Goal: Transaction & Acquisition: Register for event/course

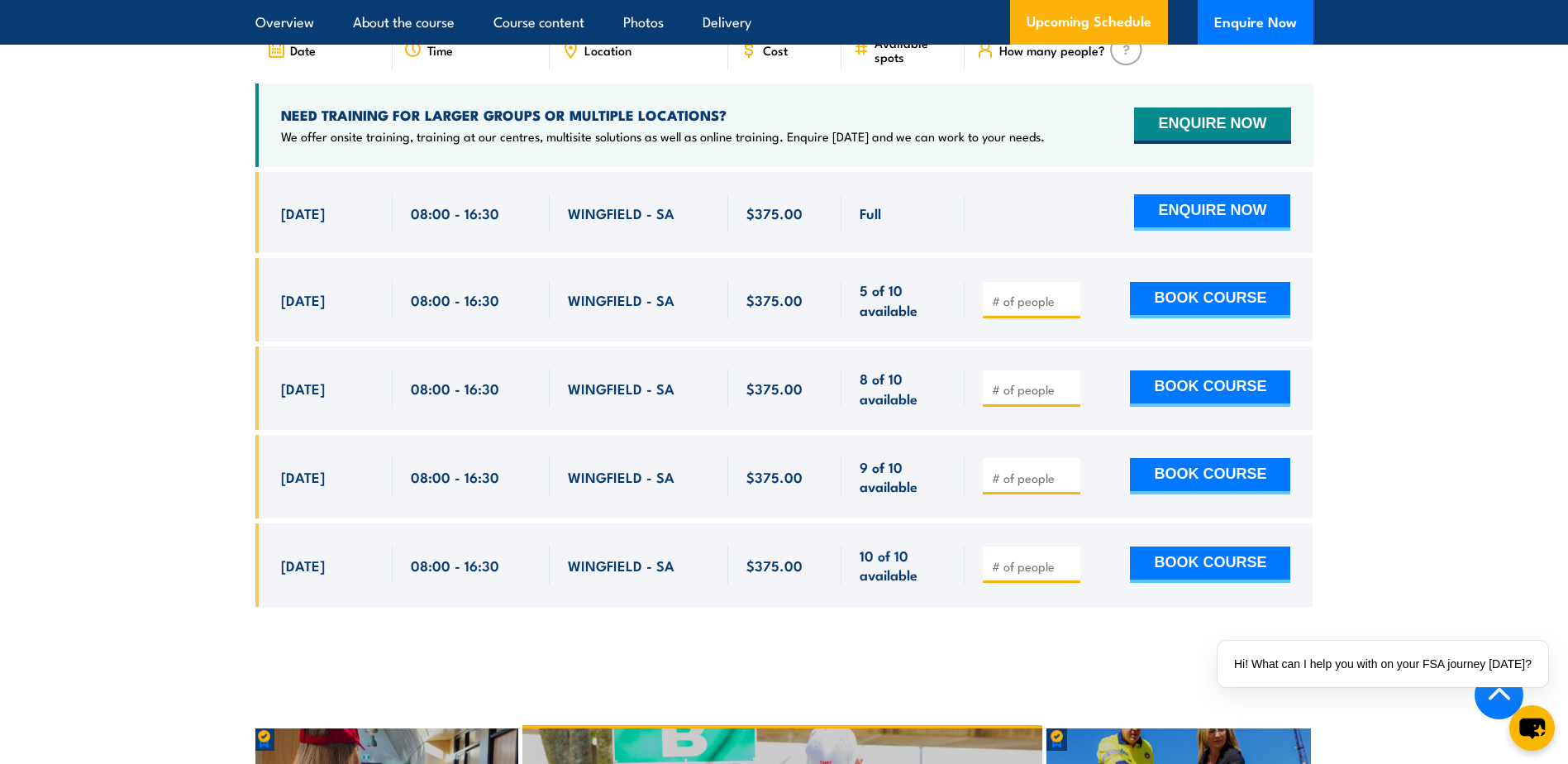
scroll to position [3010, 0]
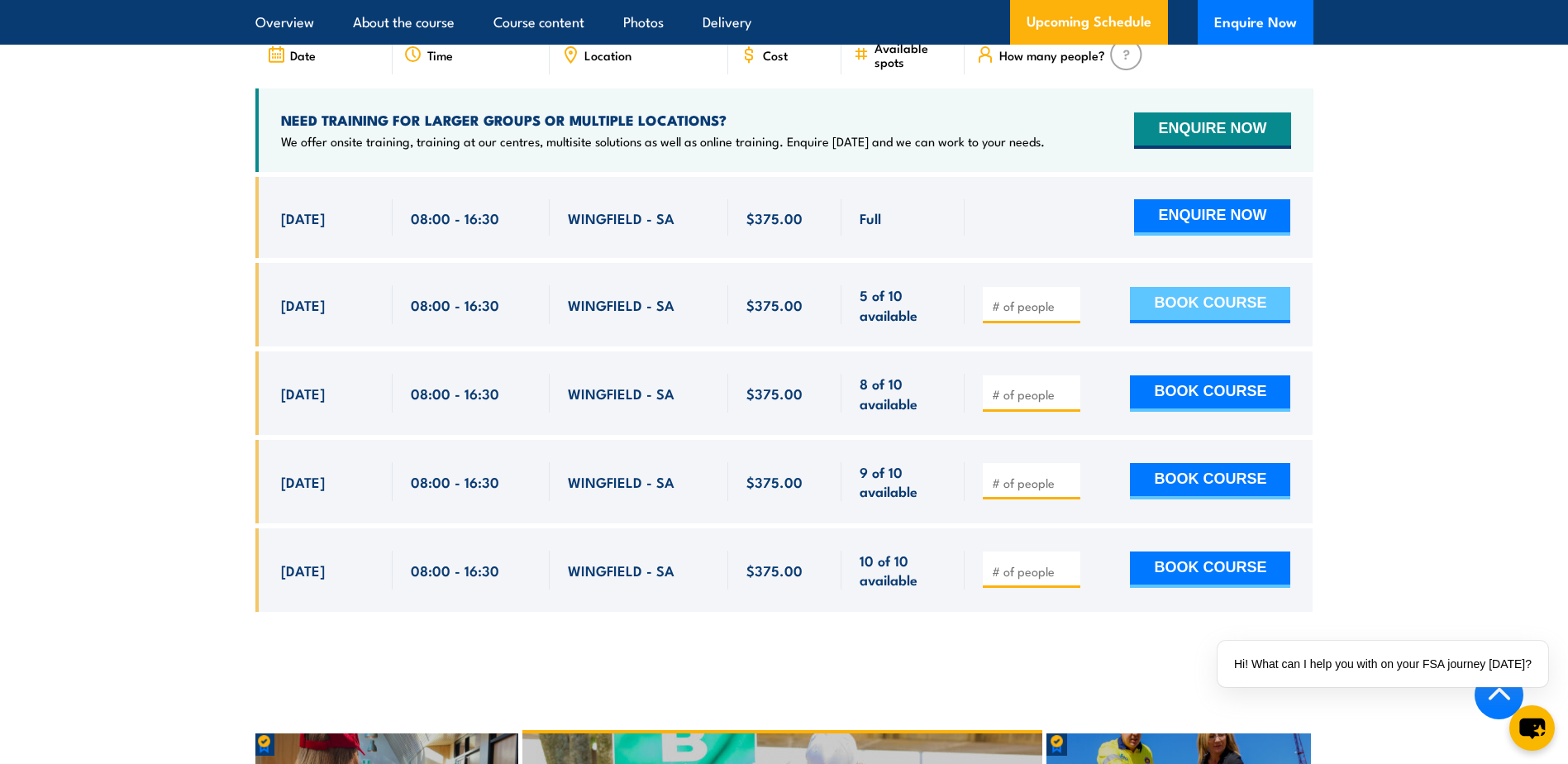
click at [1177, 300] on button "BOOK COURSE" at bounding box center [1210, 304] width 160 height 37
type input "1"
click at [1158, 286] on button "BOOK COURSE" at bounding box center [1210, 304] width 160 height 37
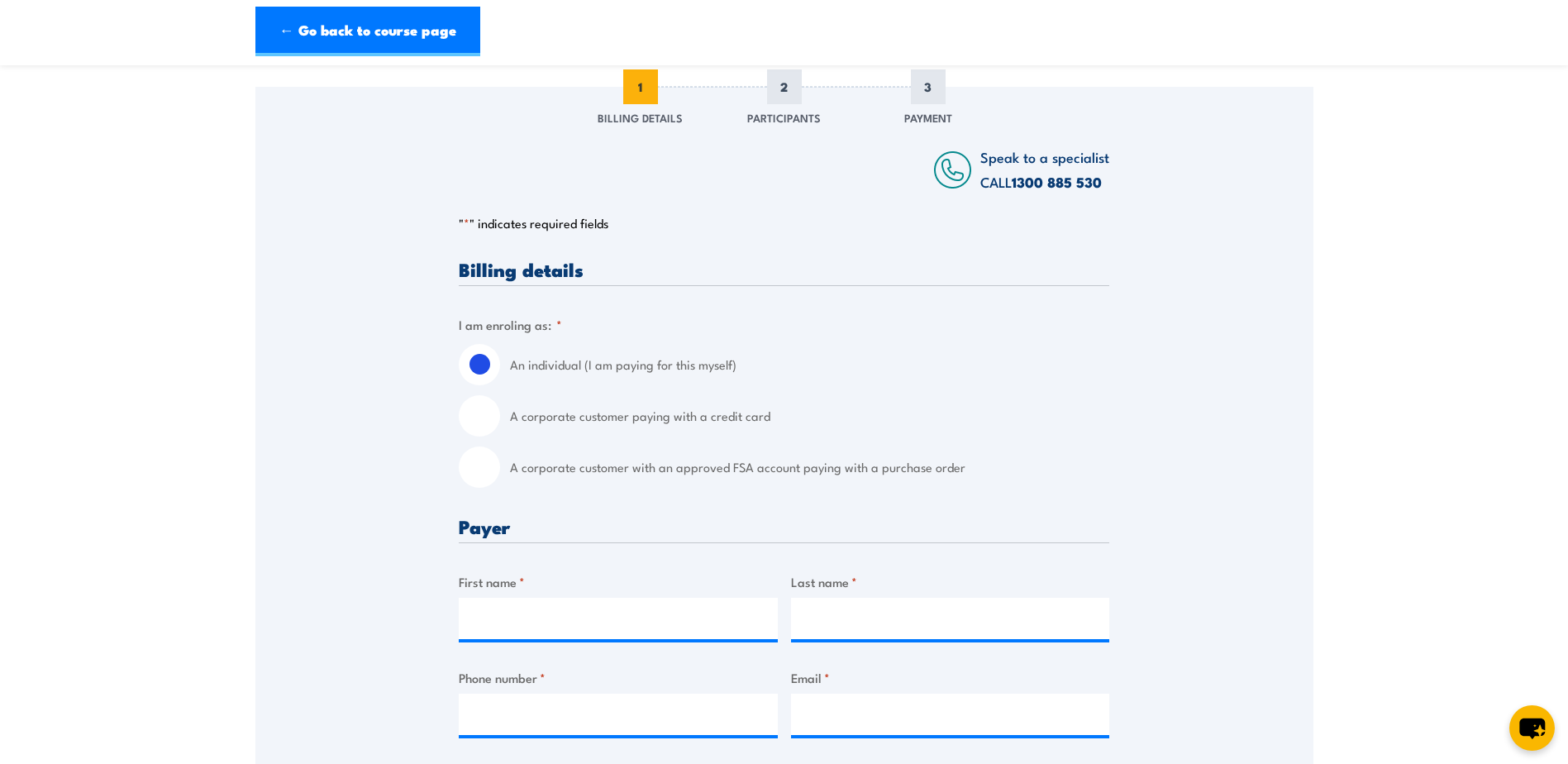
scroll to position [248, 0]
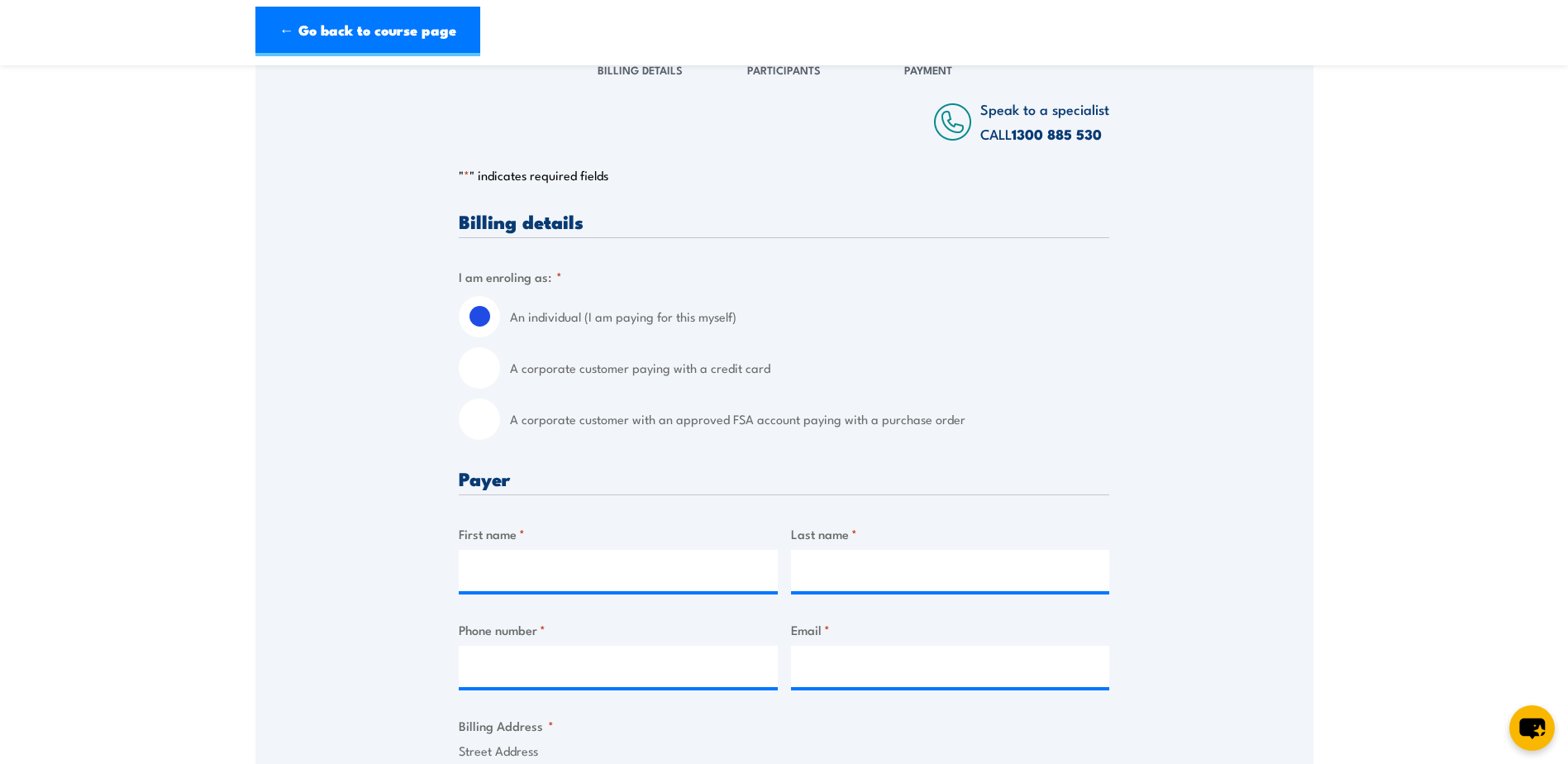
click at [491, 424] on input "A corporate customer with an approved FSA account paying with a purchase order" at bounding box center [480, 419] width 42 height 42
radio input "true"
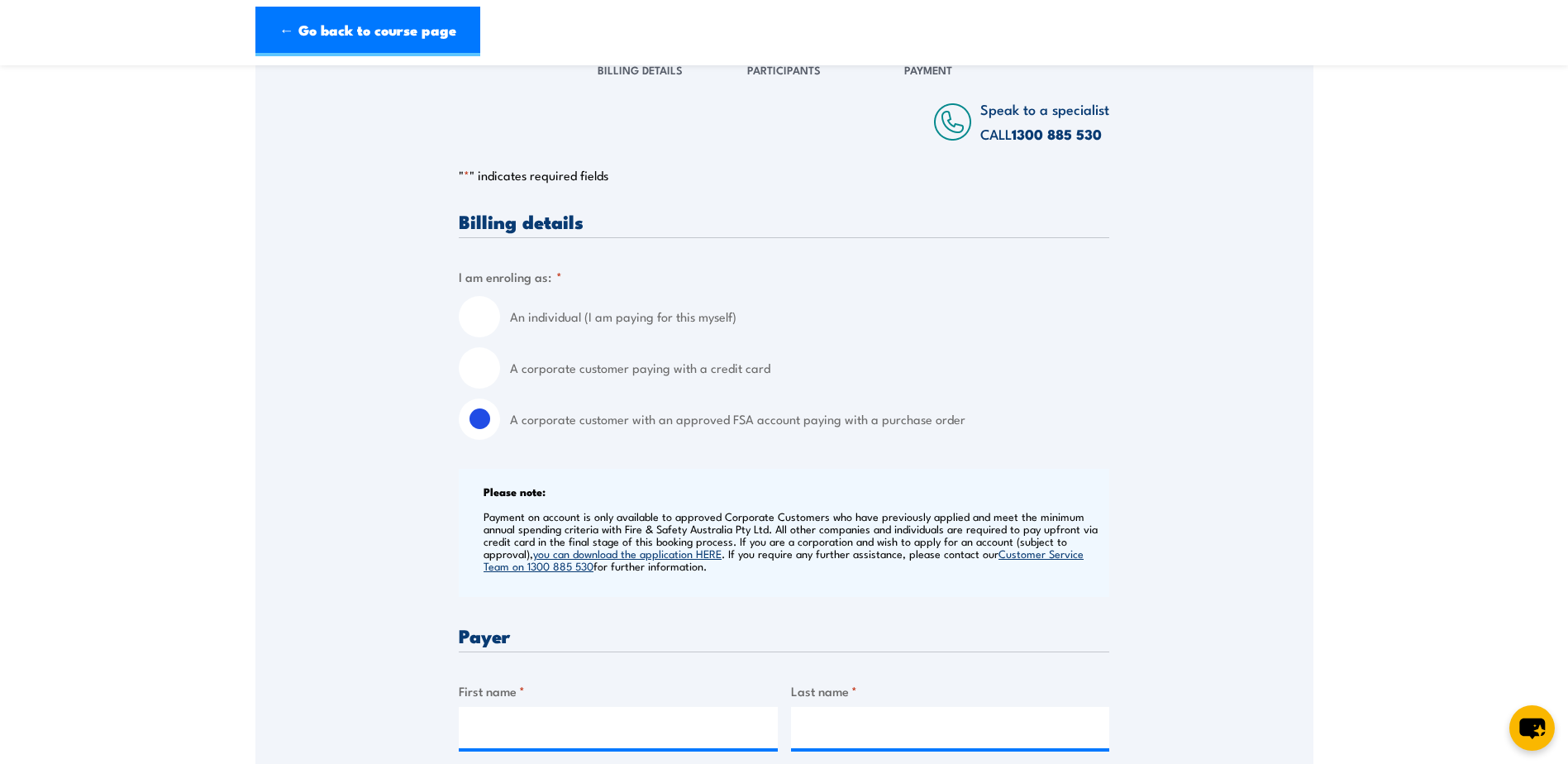
click at [706, 556] on link "you can download the application HERE" at bounding box center [627, 552] width 188 height 15
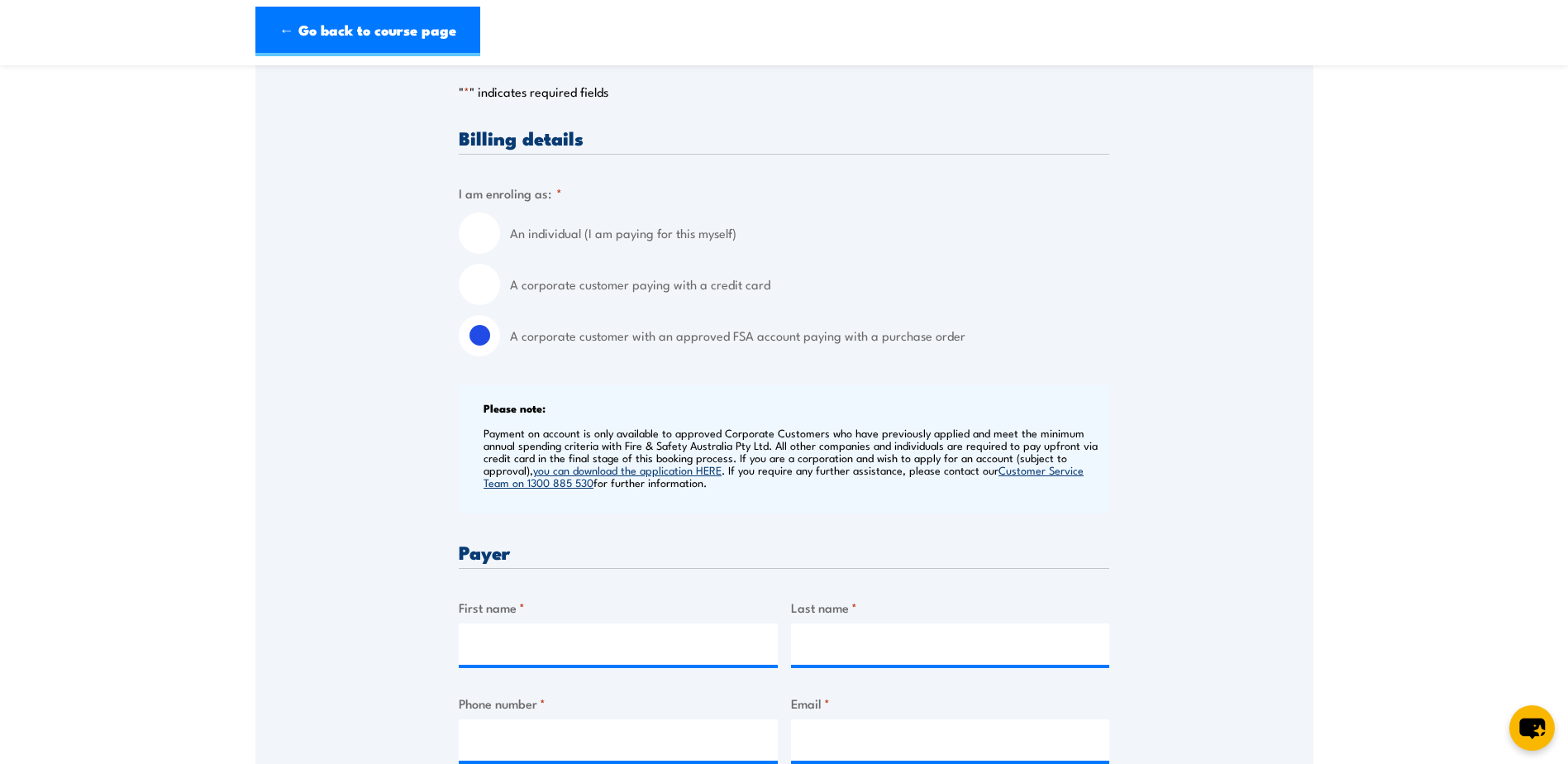
scroll to position [330, 0]
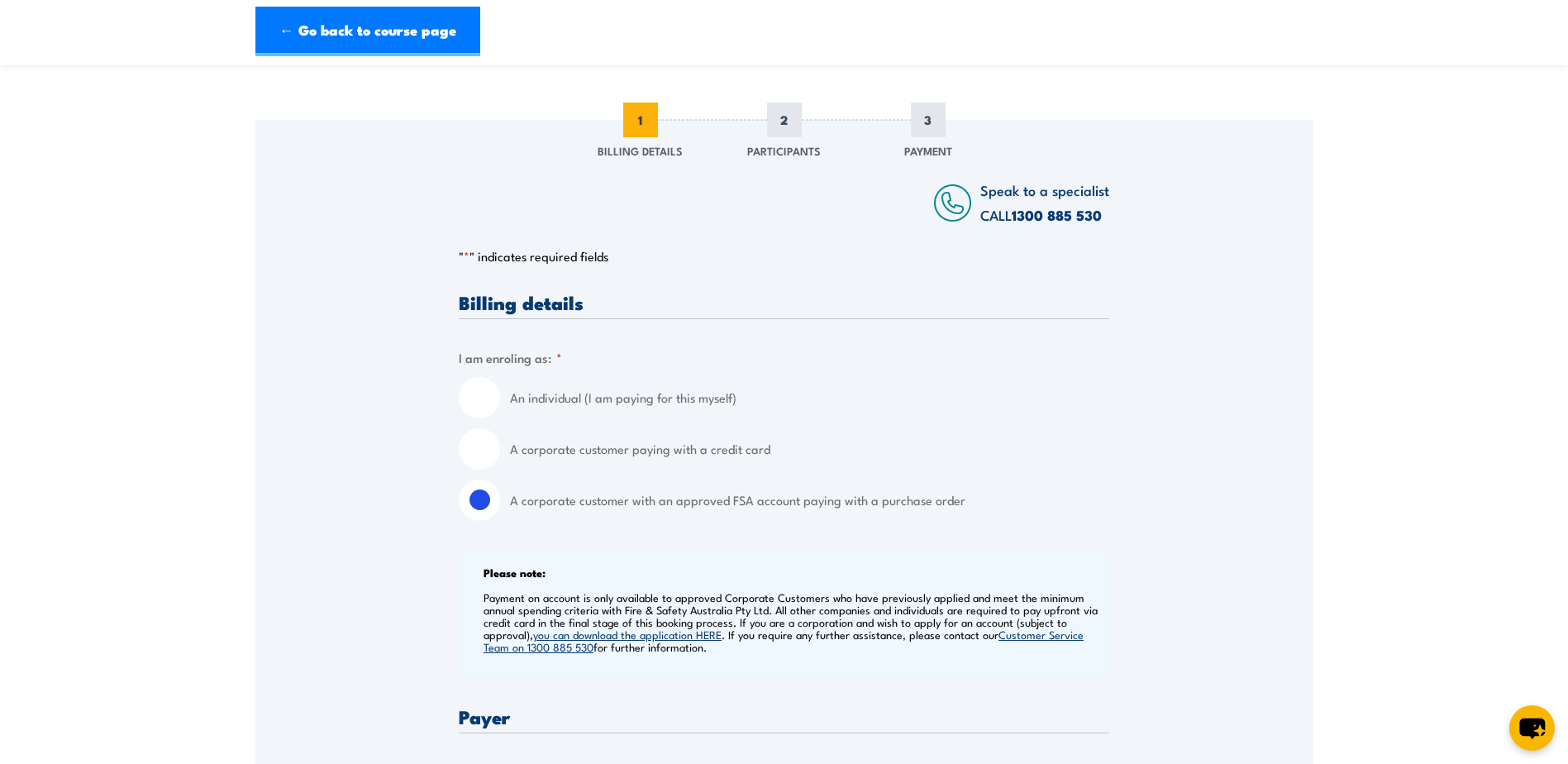
scroll to position [165, 0]
click at [488, 398] on input "An individual (I am paying for this myself)" at bounding box center [480, 400] width 42 height 42
radio input "true"
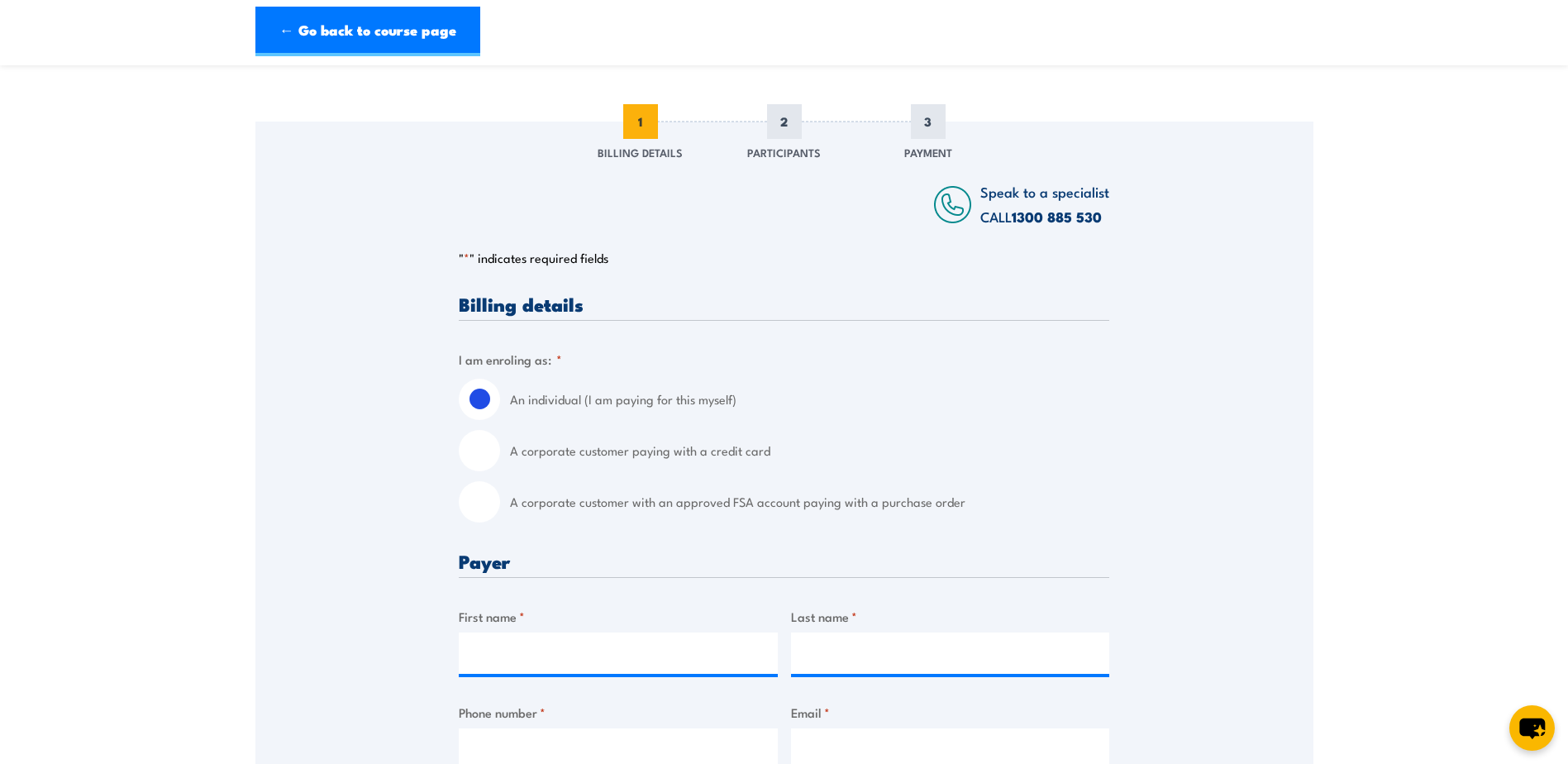
click at [493, 452] on input "A corporate customer paying with a credit card" at bounding box center [480, 451] width 42 height 42
radio input "true"
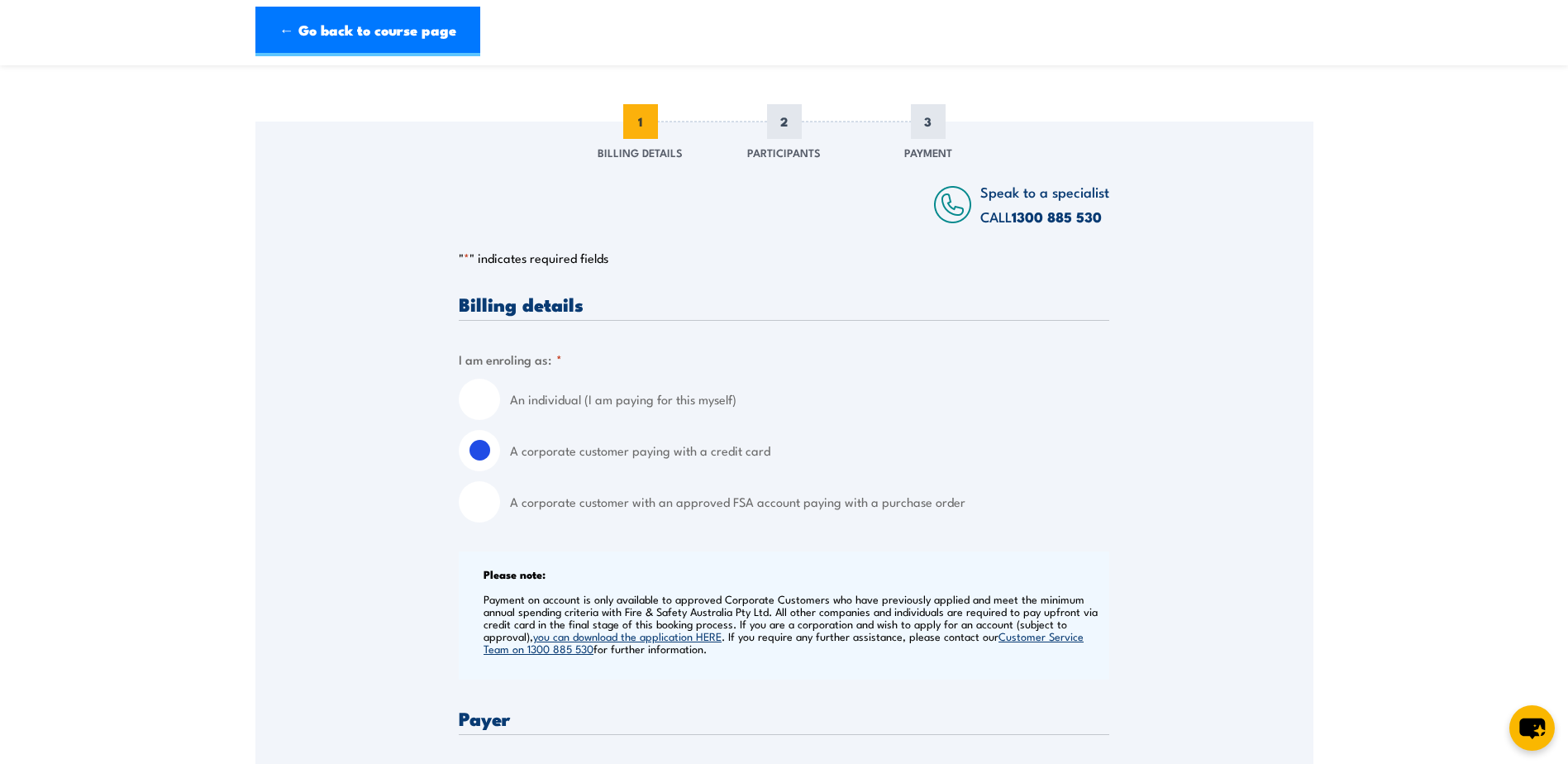
click at [502, 503] on div "A corporate customer with an approved FSA account paying with a purchase order" at bounding box center [784, 502] width 651 height 42
click at [483, 500] on input "A corporate customer with an approved FSA account paying with a purchase order" at bounding box center [480, 502] width 42 height 42
radio input "true"
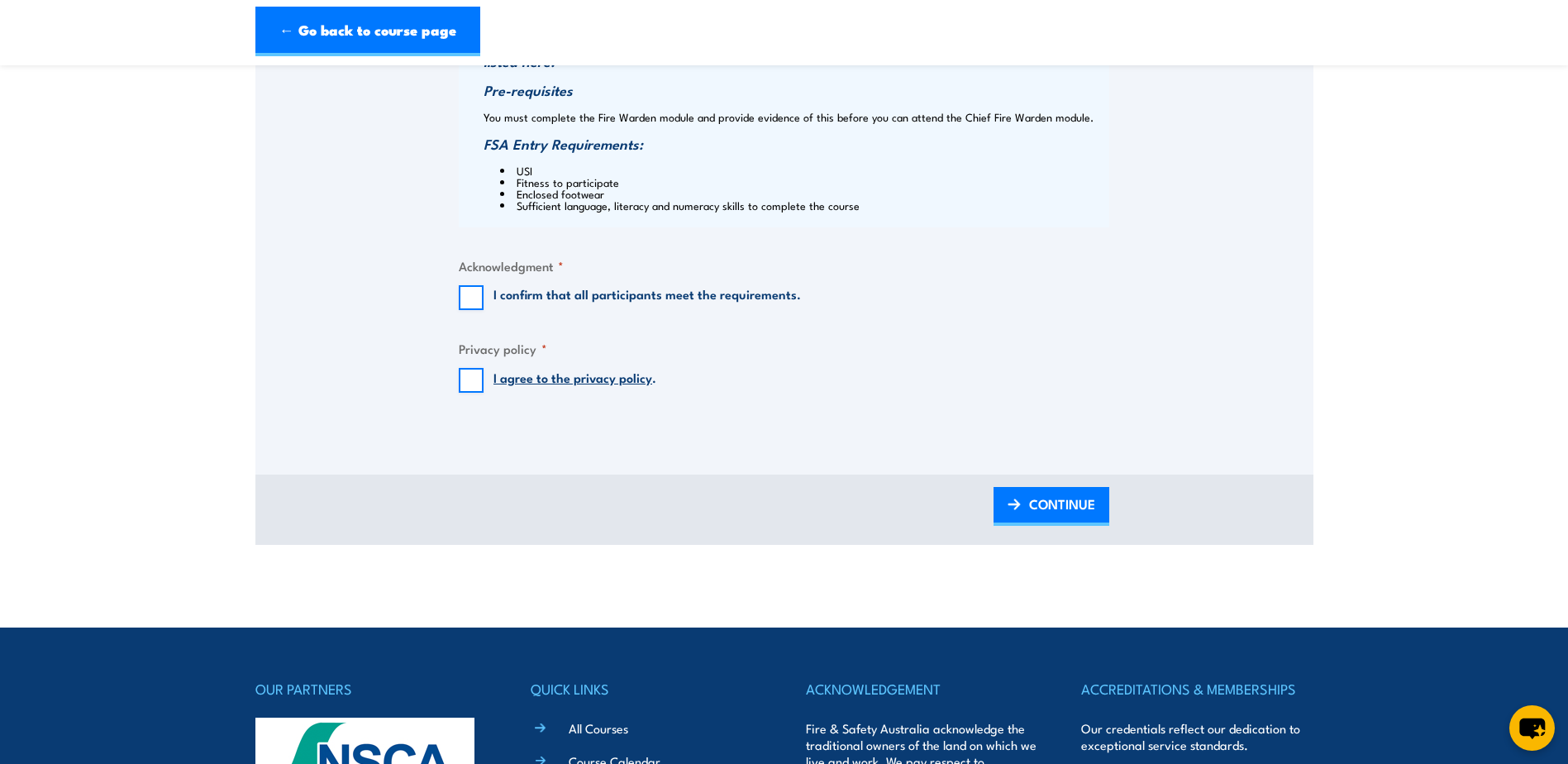
scroll to position [1818, 0]
